Goal: Task Accomplishment & Management: Use online tool/utility

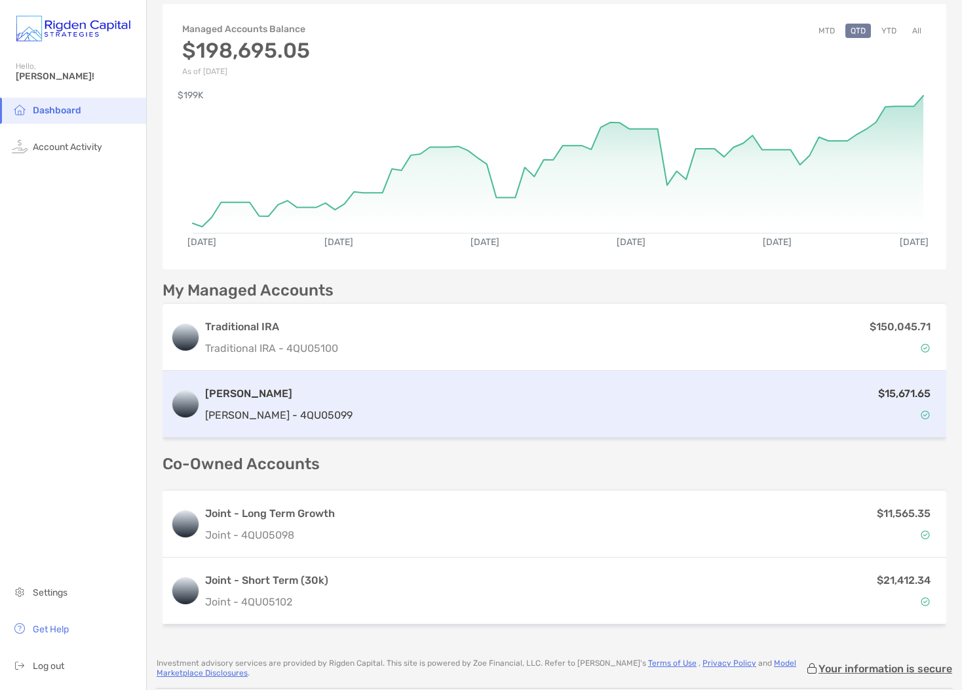
scroll to position [61, 0]
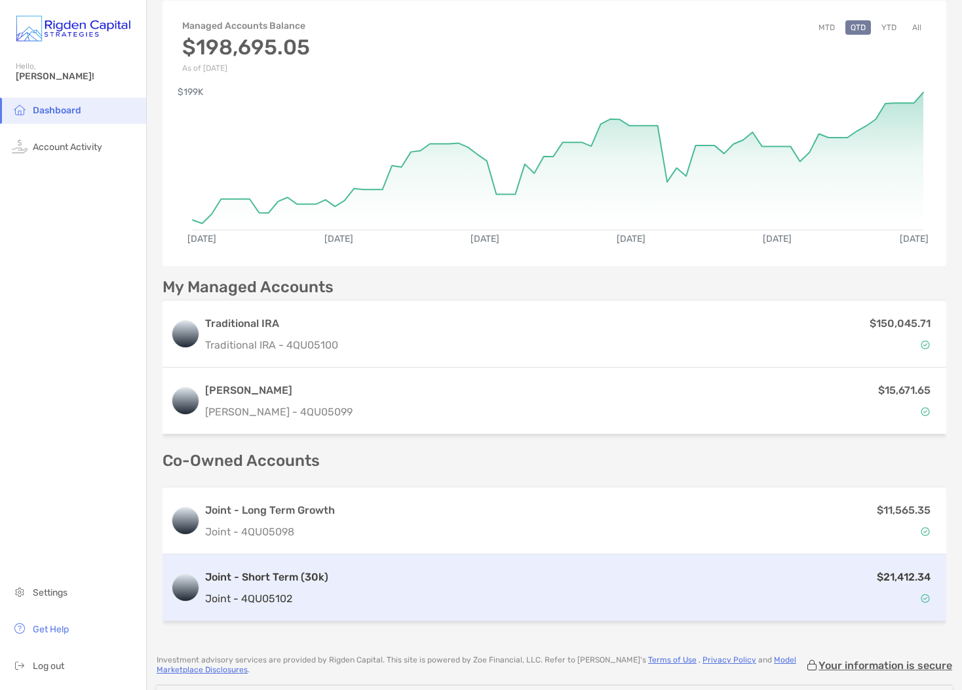
click at [502, 590] on div "$21,412.34" at bounding box center [636, 588] width 605 height 38
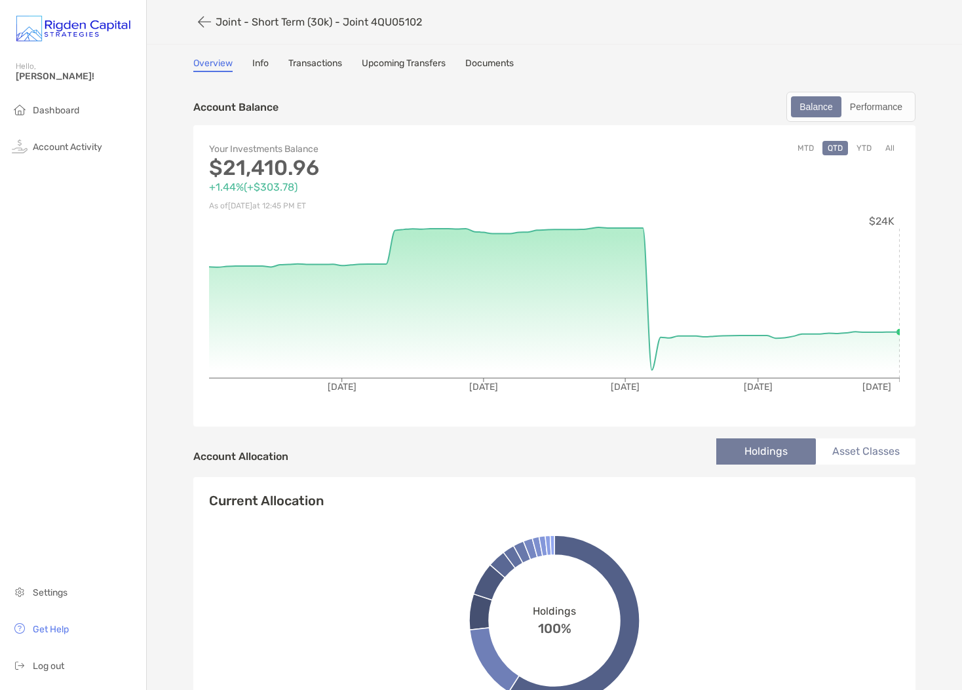
click at [307, 60] on link "Transactions" at bounding box center [315, 65] width 54 height 14
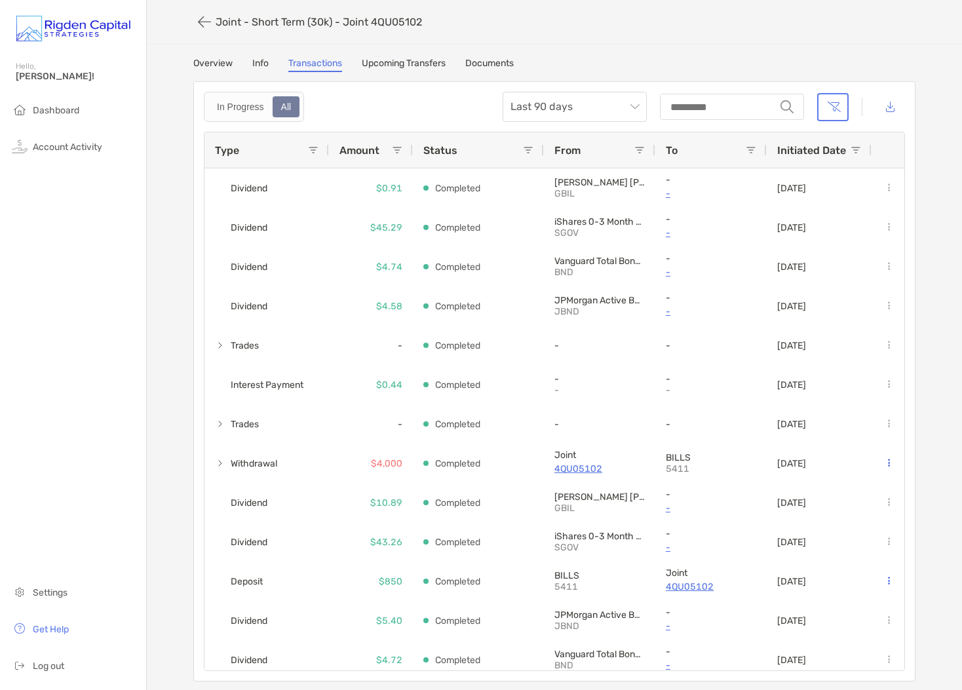
click at [404, 62] on link "Upcoming Transfers" at bounding box center [404, 65] width 84 height 14
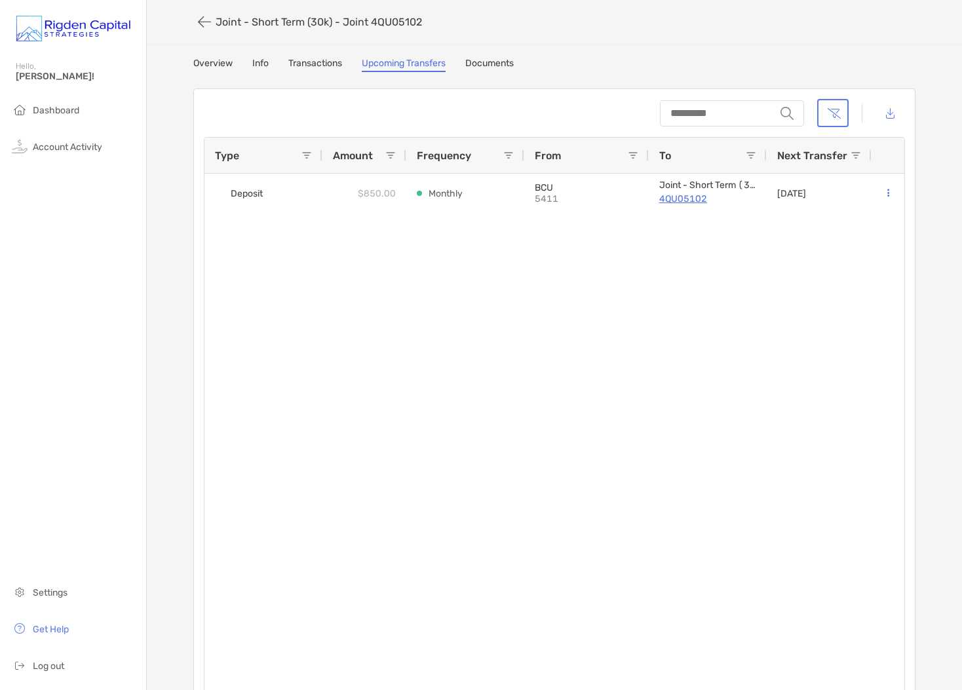
click at [216, 67] on link "Overview" at bounding box center [212, 65] width 39 height 14
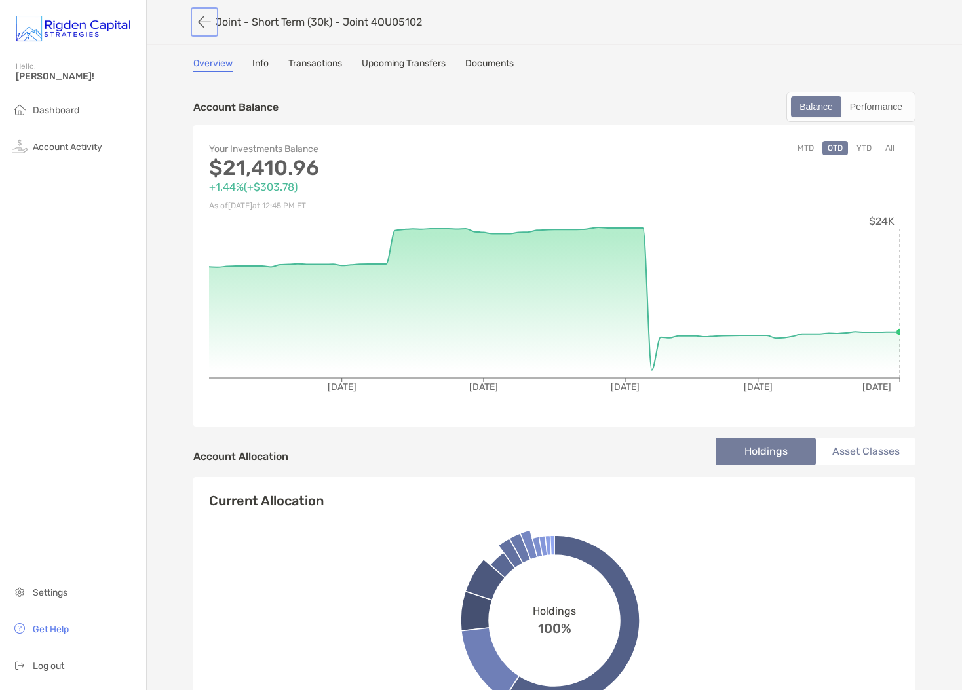
click at [199, 21] on button "button" at bounding box center [204, 22] width 22 height 24
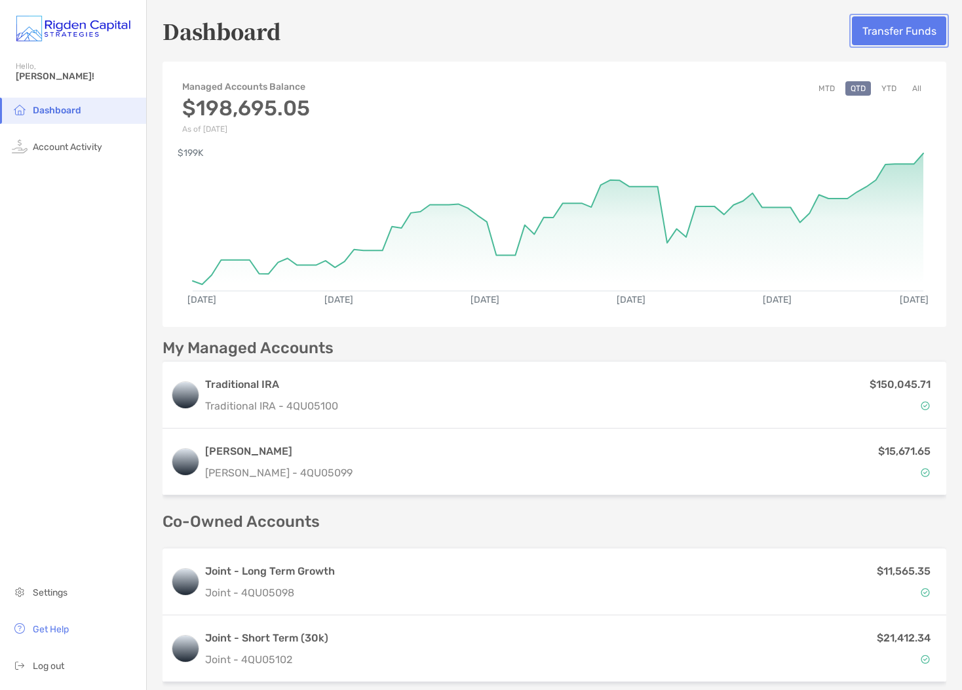
click at [879, 29] on button "Transfer Funds" at bounding box center [899, 30] width 94 height 29
click at [885, 29] on button "Transfer Funds" at bounding box center [899, 30] width 94 height 29
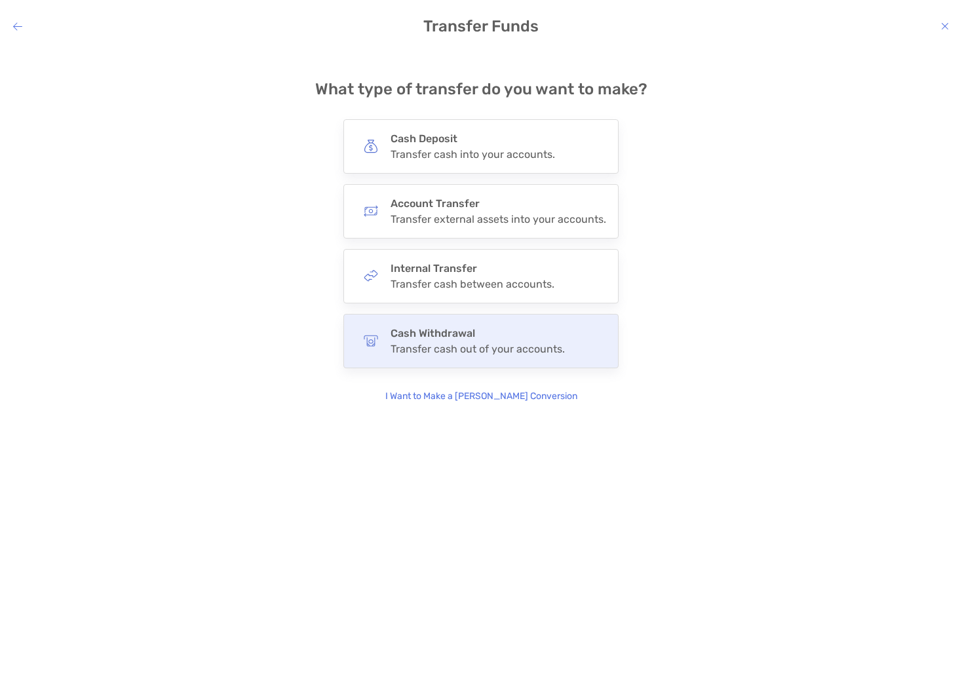
click at [449, 334] on h4 "Cash Withdrawal" at bounding box center [478, 333] width 174 height 12
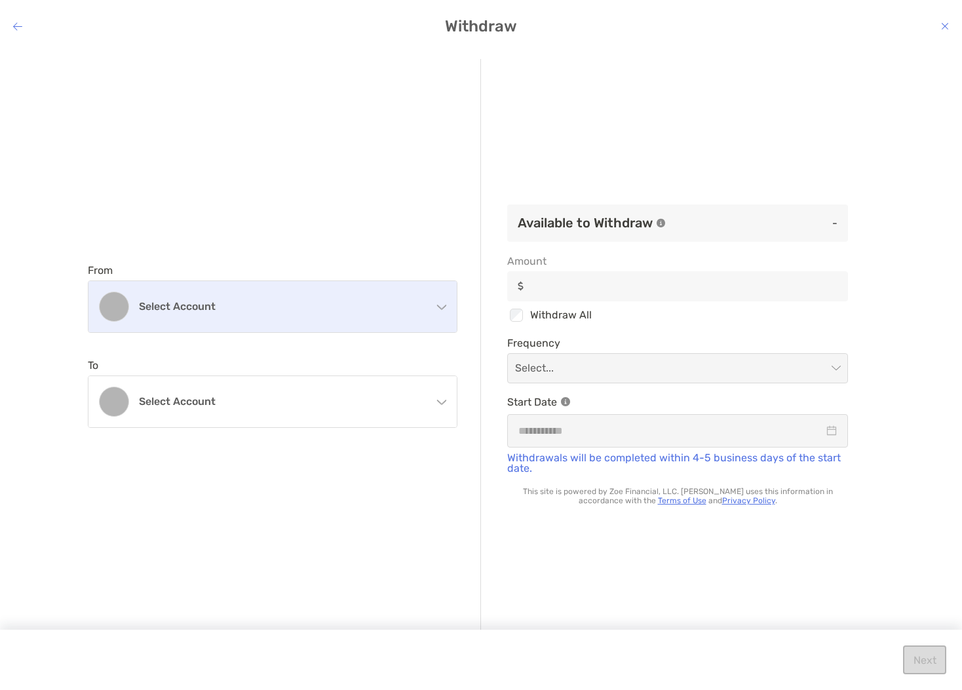
click at [229, 309] on h4 "Select account" at bounding box center [280, 306] width 283 height 12
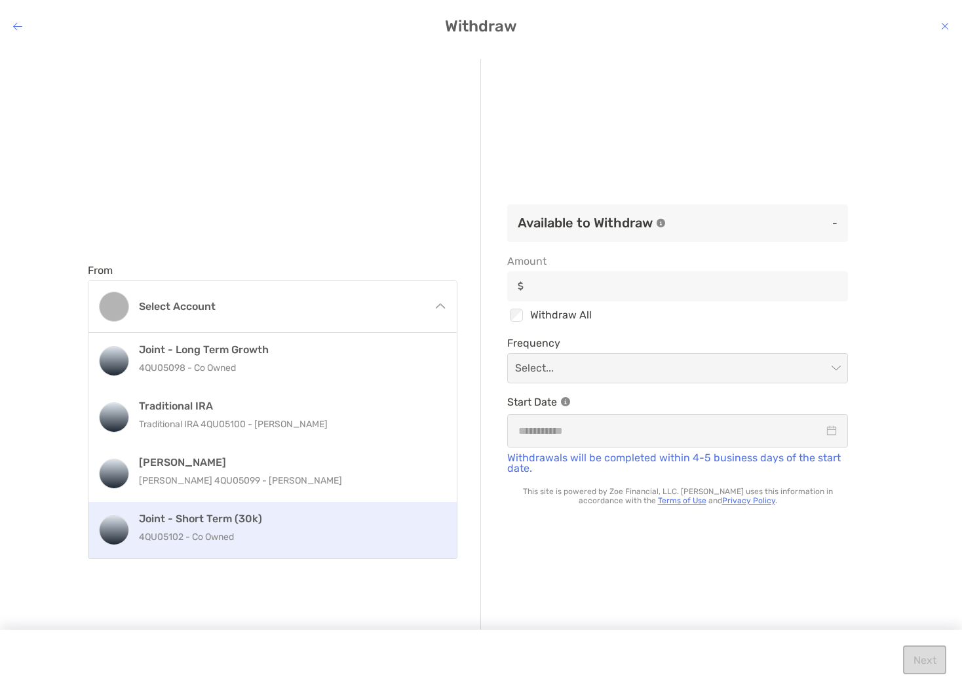
click at [231, 535] on p "4QU05102 - Co Owned" at bounding box center [287, 537] width 296 height 16
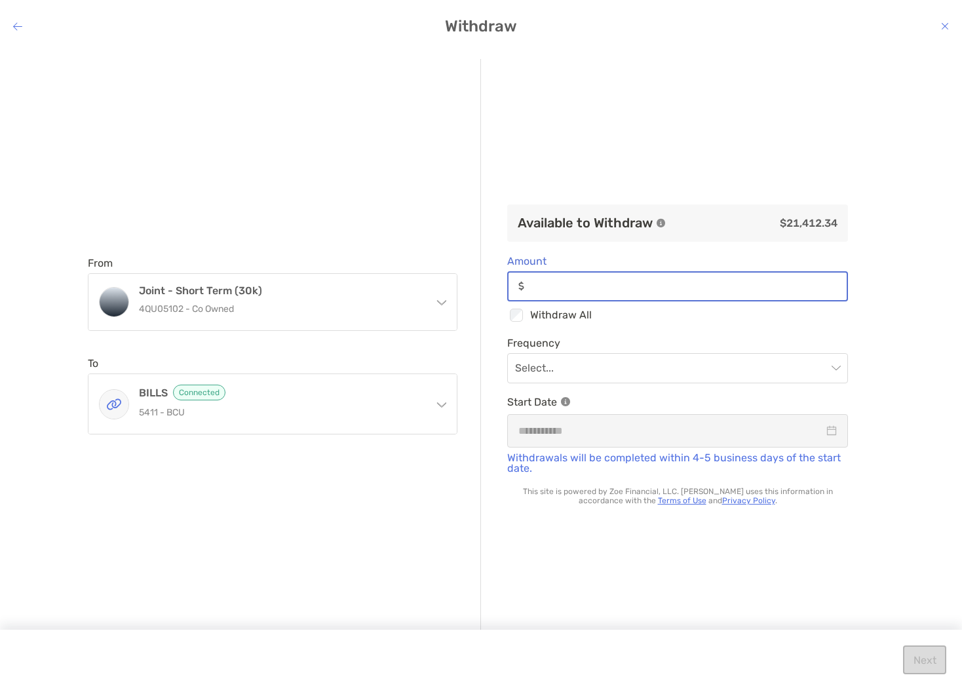
click at [558, 288] on input "Amount" at bounding box center [687, 285] width 317 height 11
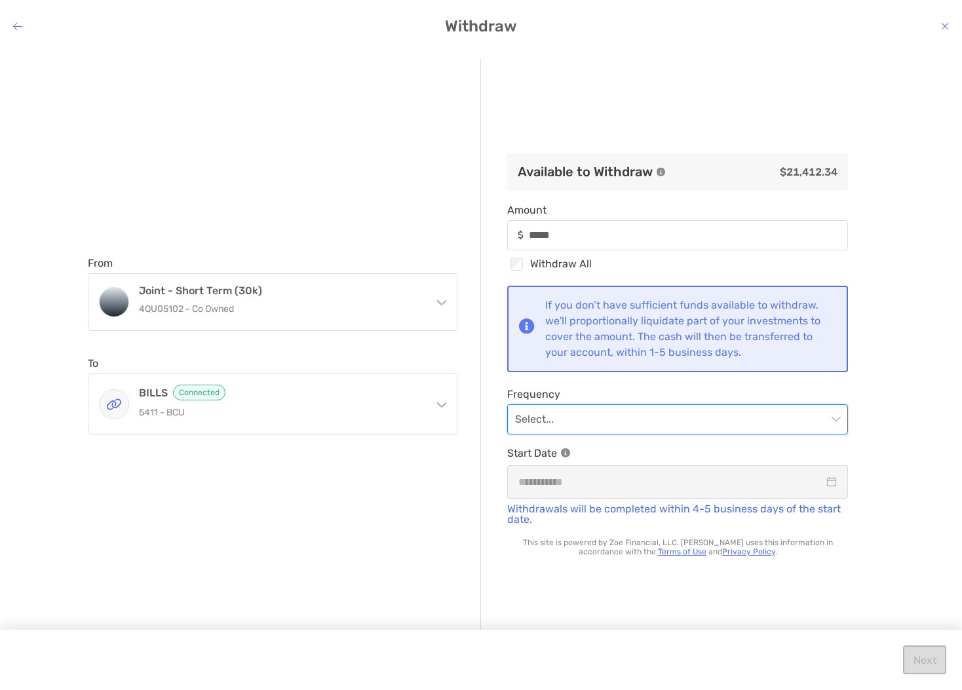
click at [563, 419] on input "modal" at bounding box center [671, 419] width 312 height 29
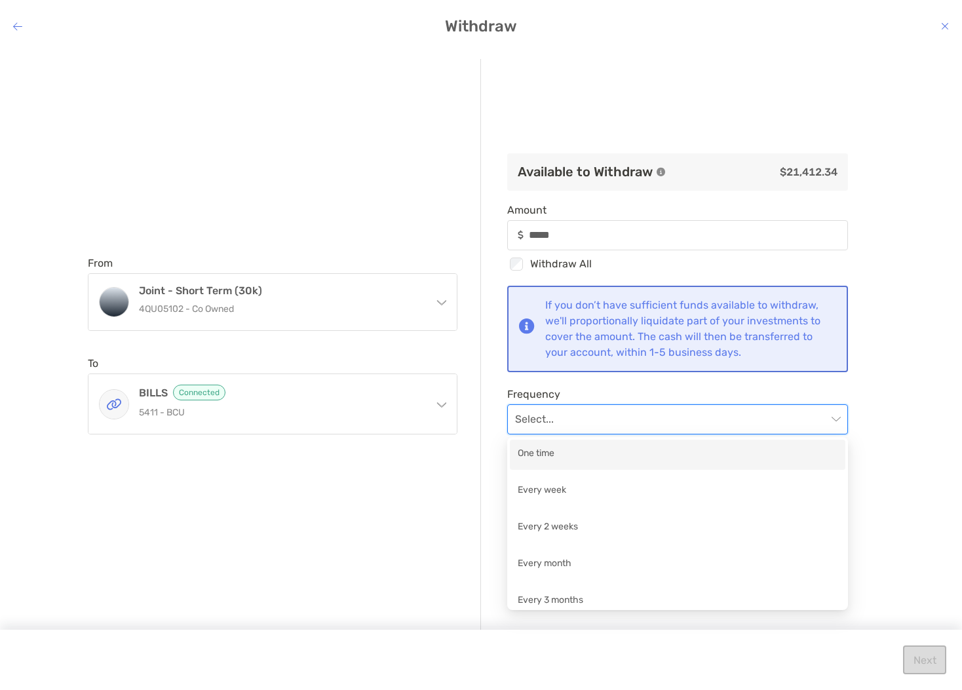
click at [551, 461] on div "One time" at bounding box center [678, 454] width 320 height 16
type input "*****"
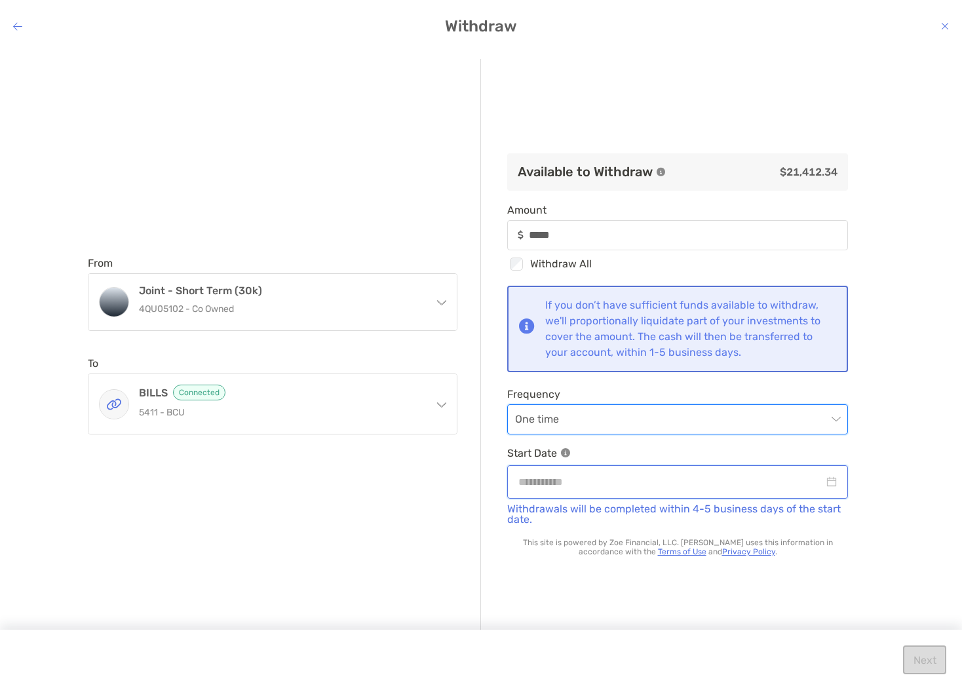
click at [583, 486] on input "modal" at bounding box center [670, 482] width 305 height 16
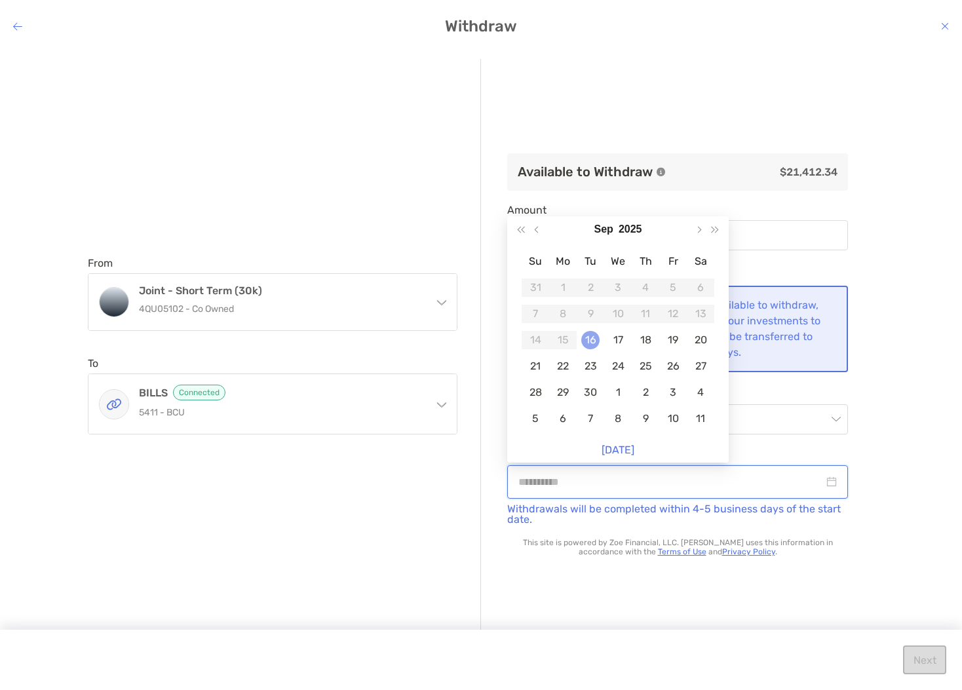
type input "**********"
click at [592, 341] on div "16" at bounding box center [590, 340] width 18 height 18
type input "*****"
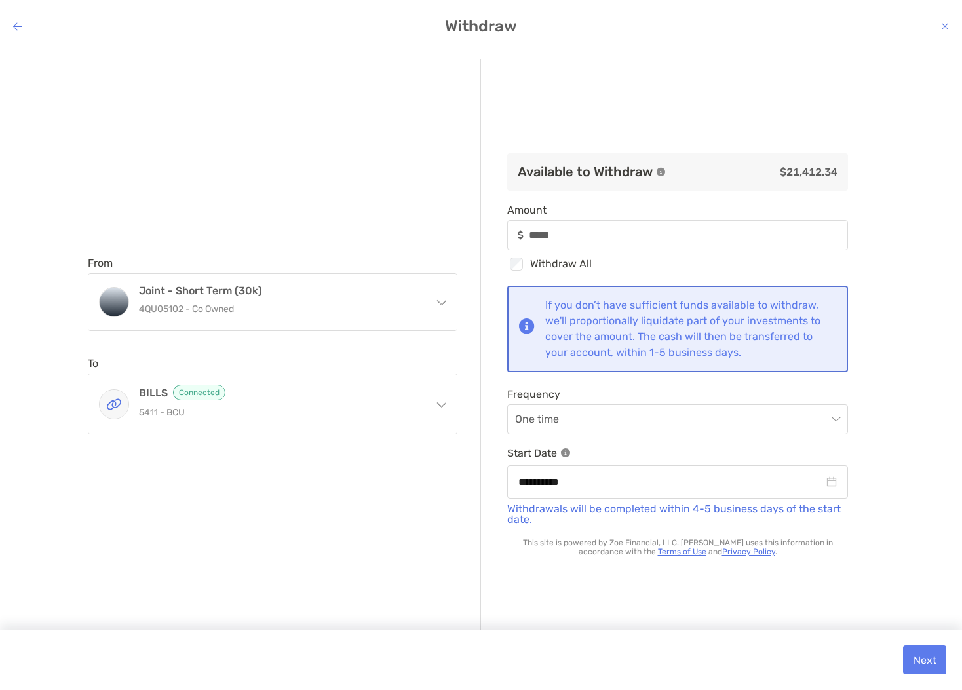
click at [413, 489] on div "From Joint - Short Term (30k) 4QU05102 - Co Owned Joint - Long Term Growth 4QU0…" at bounding box center [284, 345] width 393 height 573
click at [921, 663] on button "Next" at bounding box center [924, 659] width 43 height 29
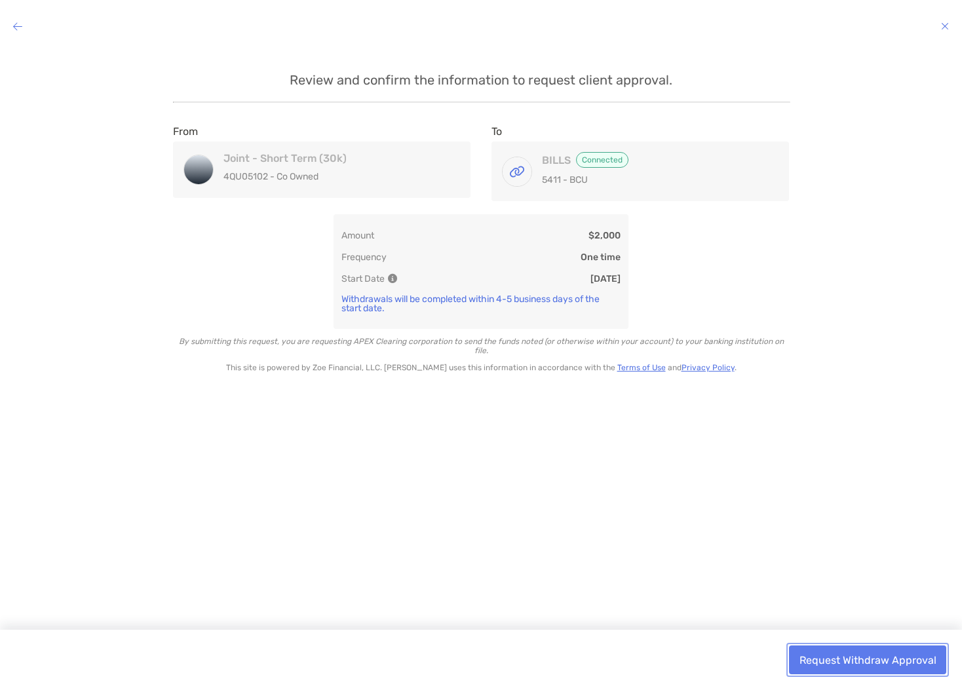
click at [847, 655] on button "Request Withdraw Approval" at bounding box center [867, 659] width 157 height 29
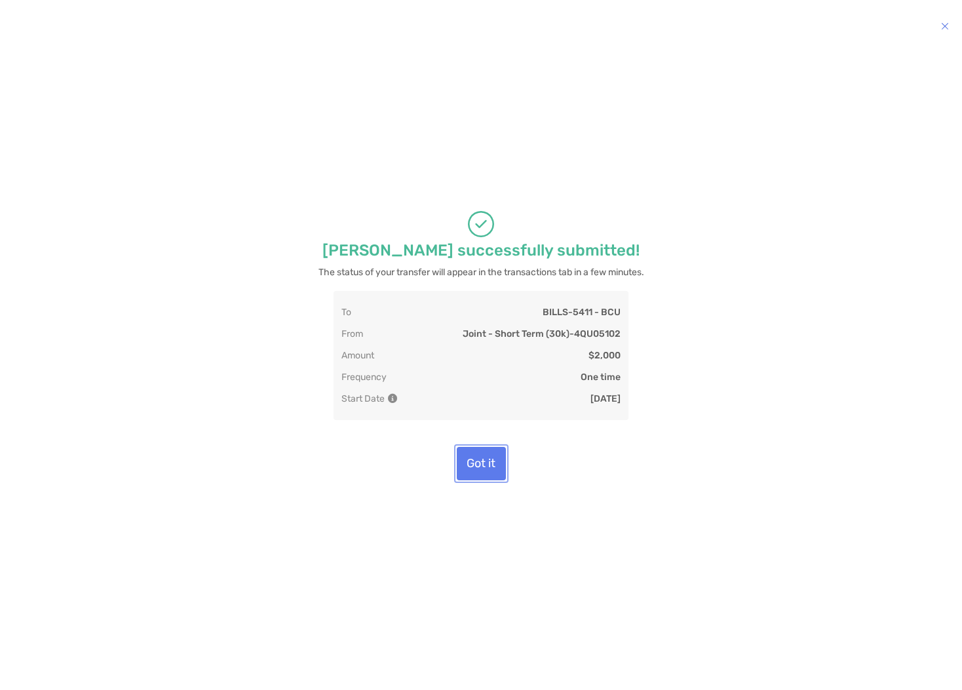
click at [494, 480] on button "Got it" at bounding box center [481, 463] width 49 height 33
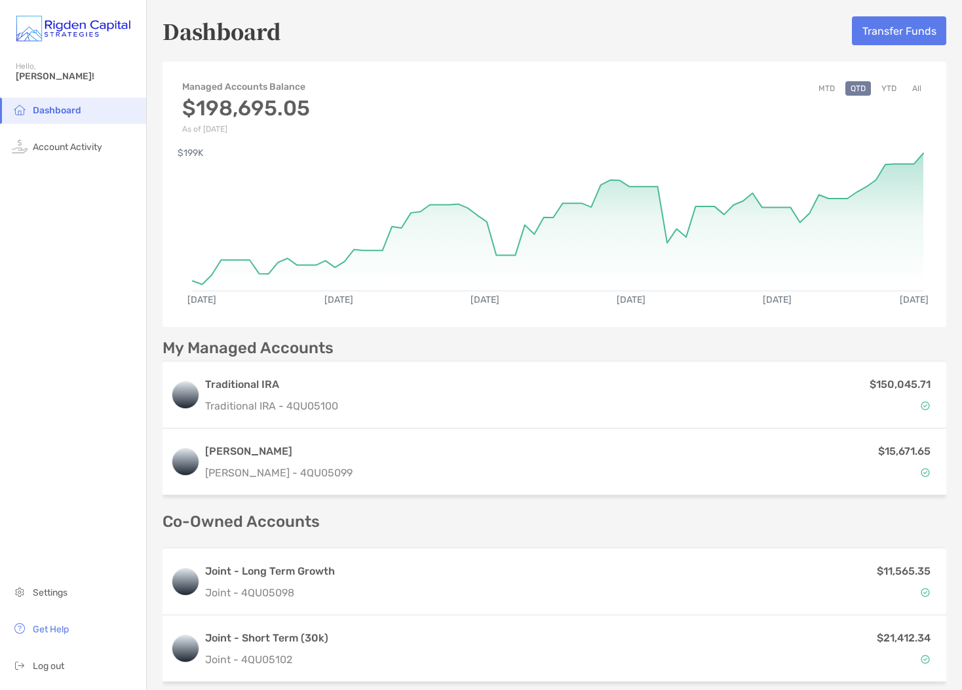
click at [883, 85] on button "YTD" at bounding box center [889, 88] width 26 height 14
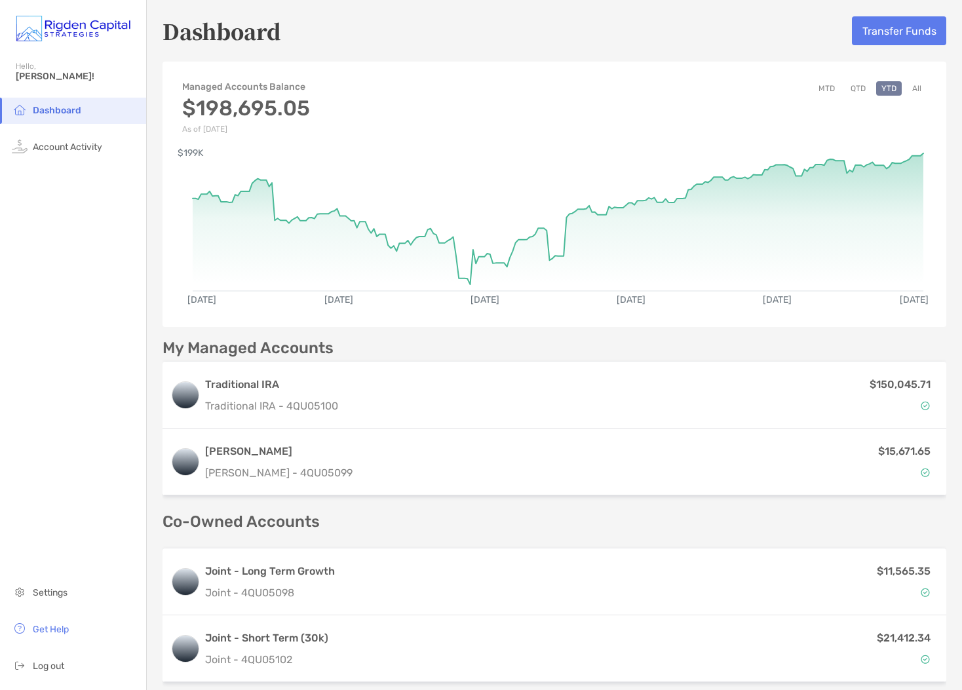
click at [826, 87] on button "MTD" at bounding box center [826, 88] width 27 height 14
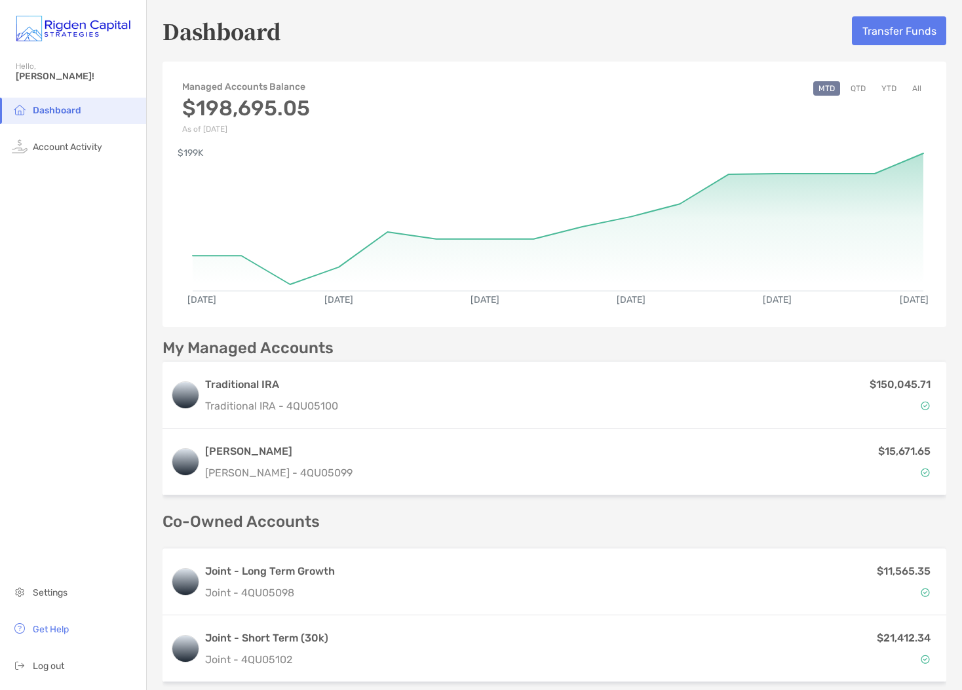
click at [919, 88] on button "All" at bounding box center [917, 88] width 20 height 14
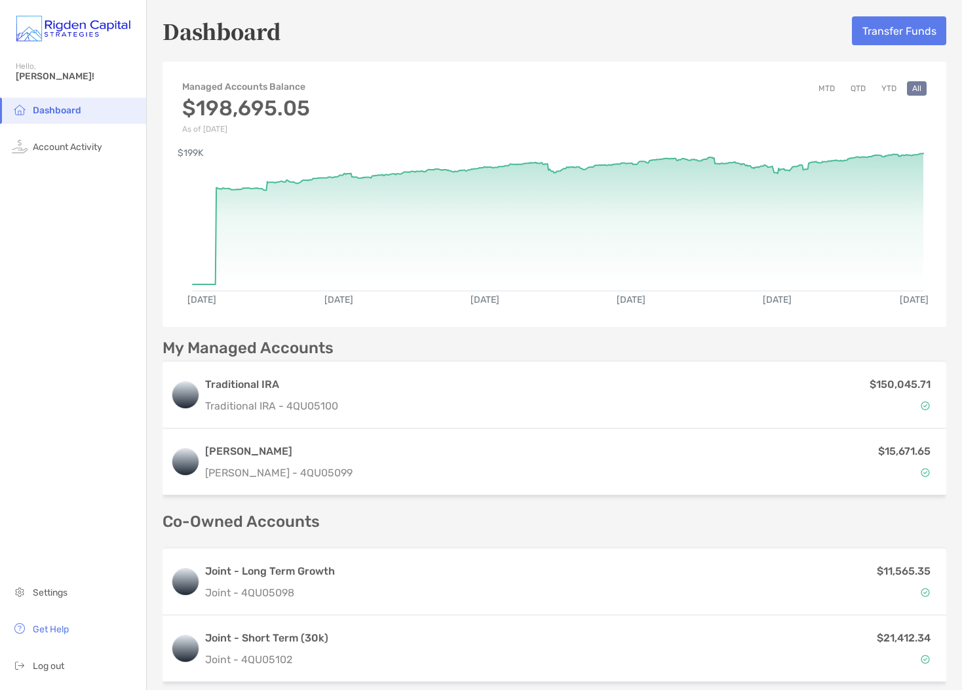
click at [112, 216] on div "Dashboard Account Activity Settings Get Help Log out" at bounding box center [73, 394] width 146 height 592
click at [135, 111] on li "Dashboard" at bounding box center [73, 111] width 146 height 26
